Goal: Find specific page/section: Find specific page/section

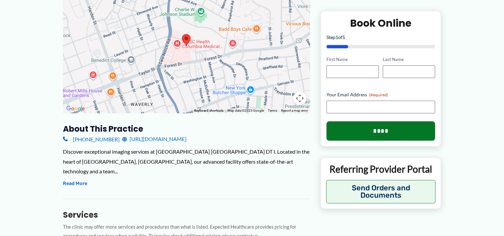
scroll to position [167, 0]
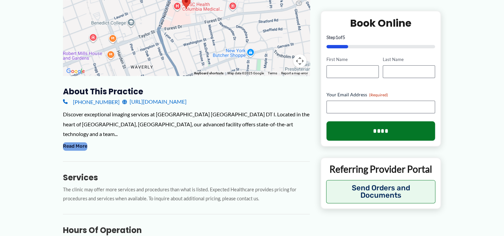
click at [74, 142] on button "Read More" at bounding box center [75, 146] width 24 height 8
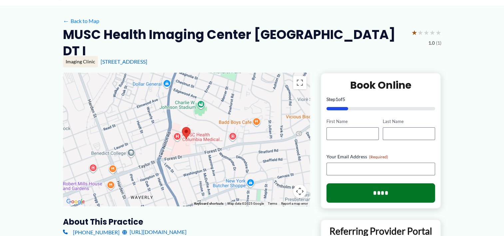
scroll to position [33, 0]
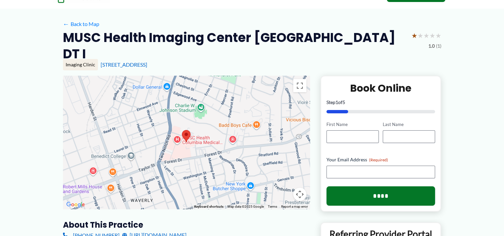
click at [206, 142] on div at bounding box center [186, 142] width 247 height 133
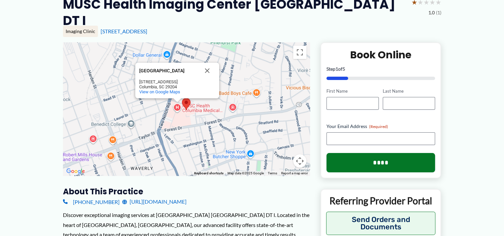
scroll to position [0, 0]
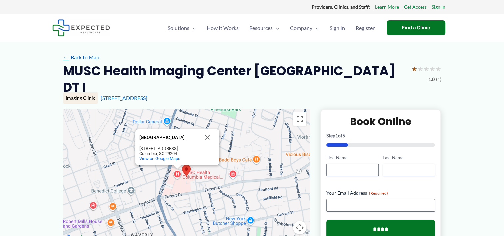
click at [93, 57] on link "← Back to Map" at bounding box center [81, 57] width 36 height 10
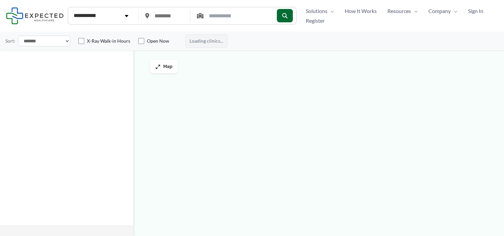
type input "*****"
